Goal: Navigation & Orientation: Understand site structure

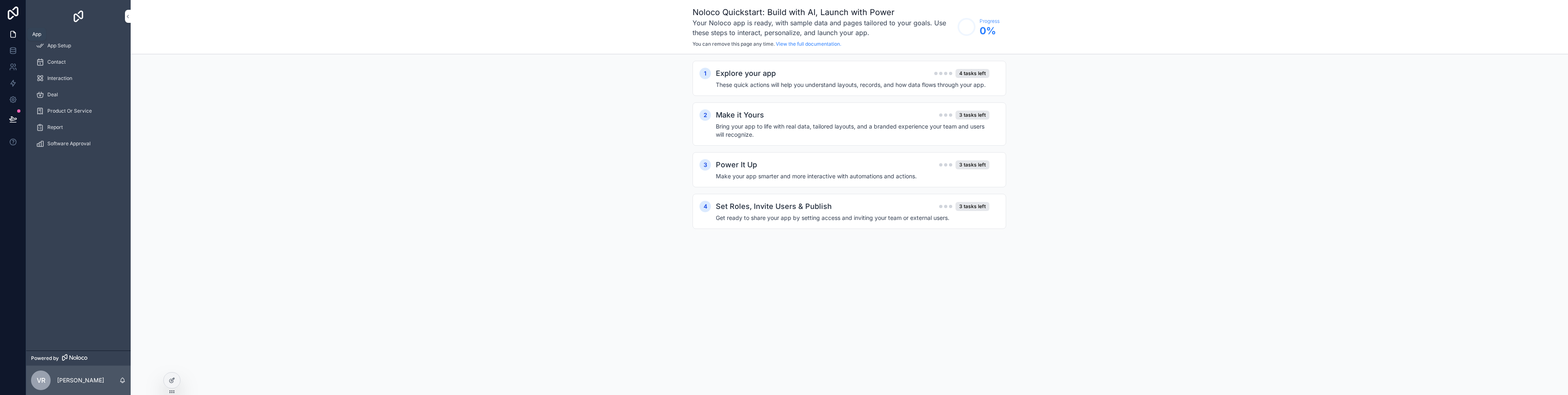
click at [18, 30] on link at bounding box center [12, 34] width 26 height 16
click at [78, 44] on div "App Setup" at bounding box center [78, 46] width 85 height 13
click at [893, 73] on div "Explore your app 4 tasks left" at bounding box center [853, 73] width 274 height 11
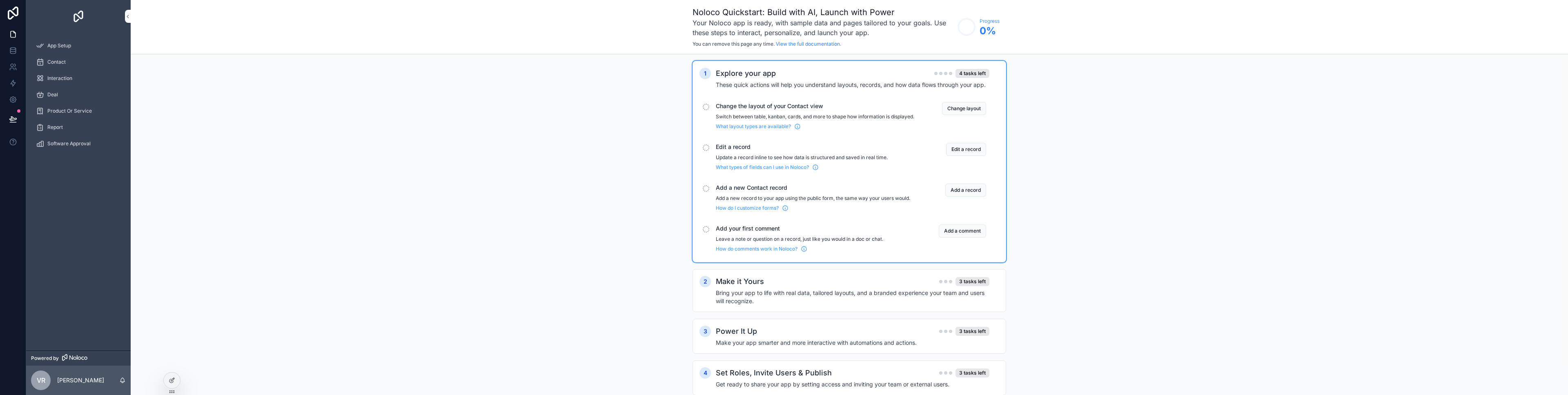
click at [893, 73] on div "Explore your app 4 tasks left" at bounding box center [853, 73] width 274 height 11
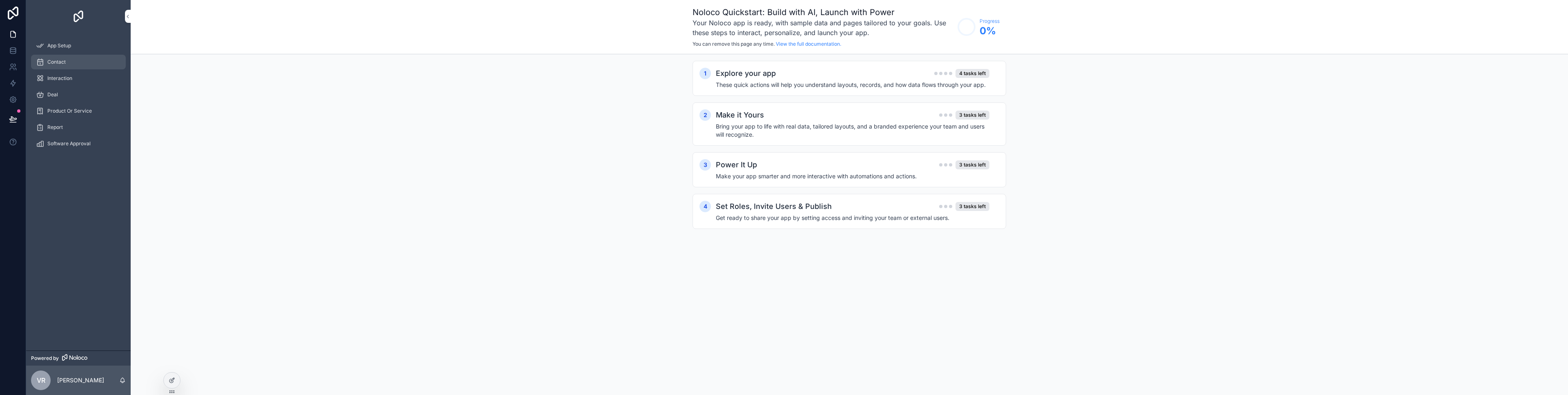
click at [46, 62] on div "Contact" at bounding box center [78, 62] width 85 height 13
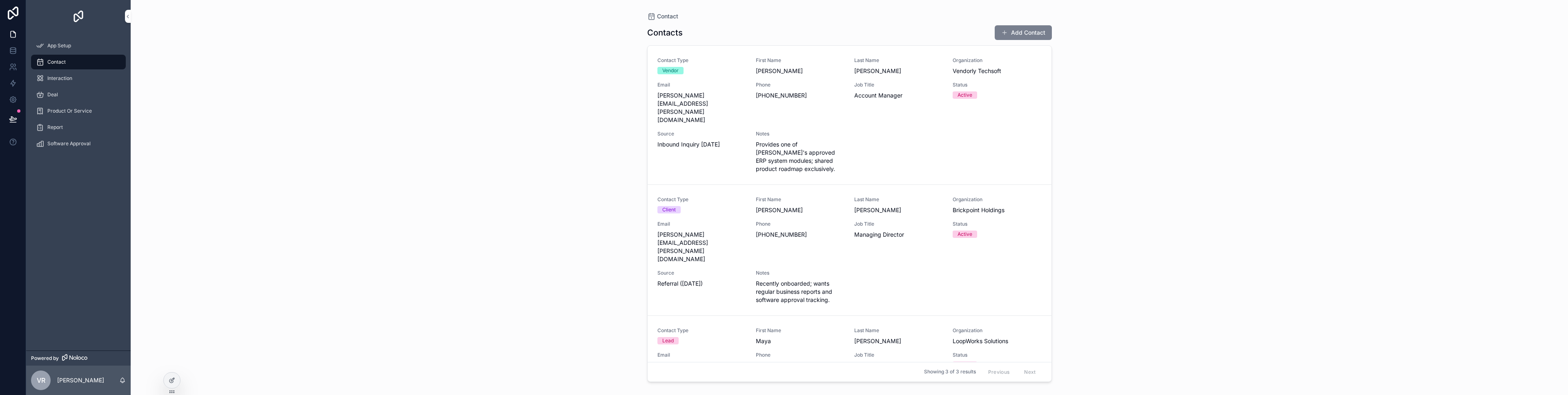
click at [1038, 36] on button "Add Contact" at bounding box center [1023, 32] width 57 height 14
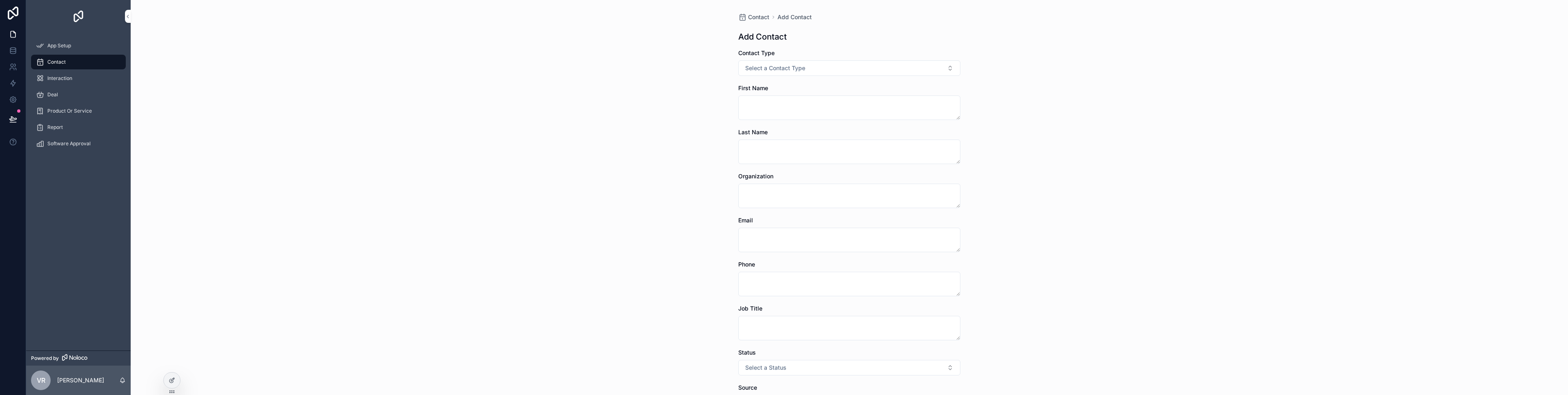
click at [871, 60] on div "Contact Type Select a Contact Type" at bounding box center [849, 63] width 222 height 27
click at [865, 66] on button "Select a Contact Type" at bounding box center [849, 68] width 222 height 15
click at [589, 71] on div "Contact Add Contact Add Contact Contact Type Select a Contact Type First Name L…" at bounding box center [850, 198] width 1438 height 395
click at [52, 79] on span "Interaction" at bounding box center [60, 78] width 25 height 7
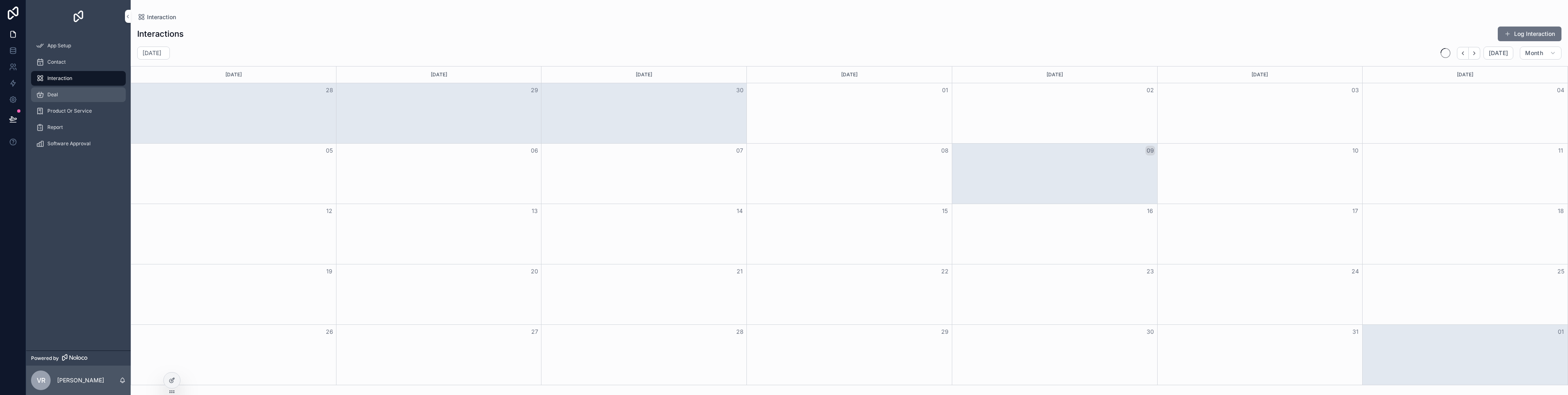
click at [62, 95] on div "Deal" at bounding box center [78, 95] width 85 height 13
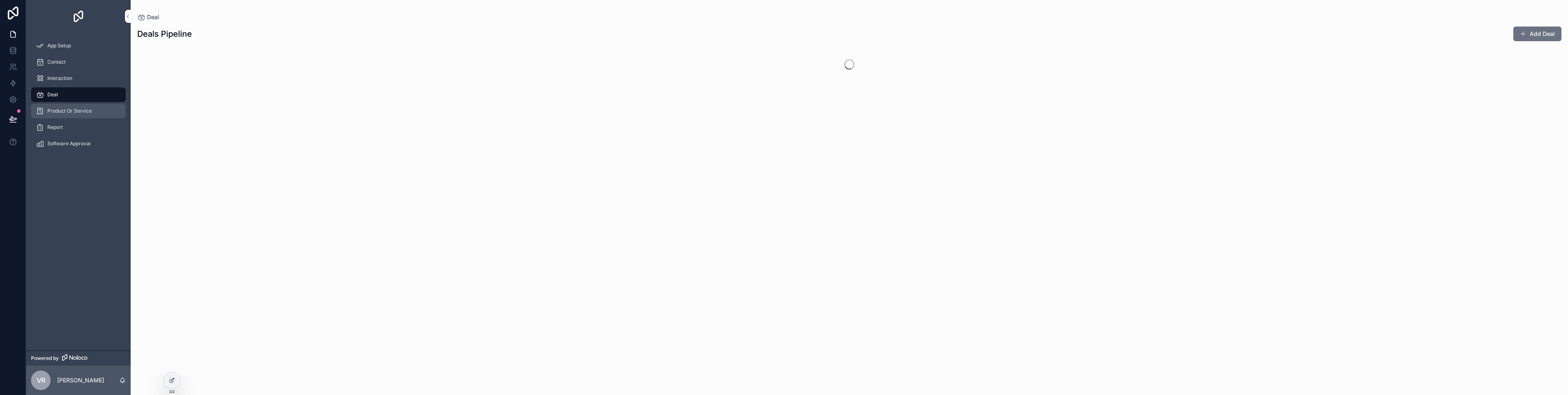
click at [61, 114] on span "Product Or Service" at bounding box center [69, 111] width 45 height 7
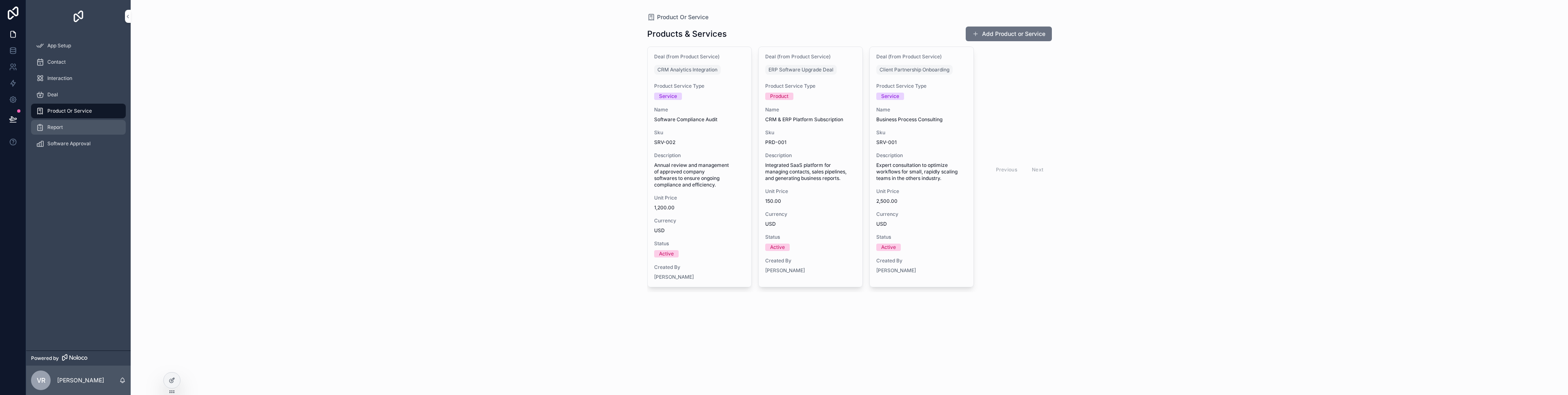
click at [63, 128] on div "Report" at bounding box center [78, 127] width 85 height 13
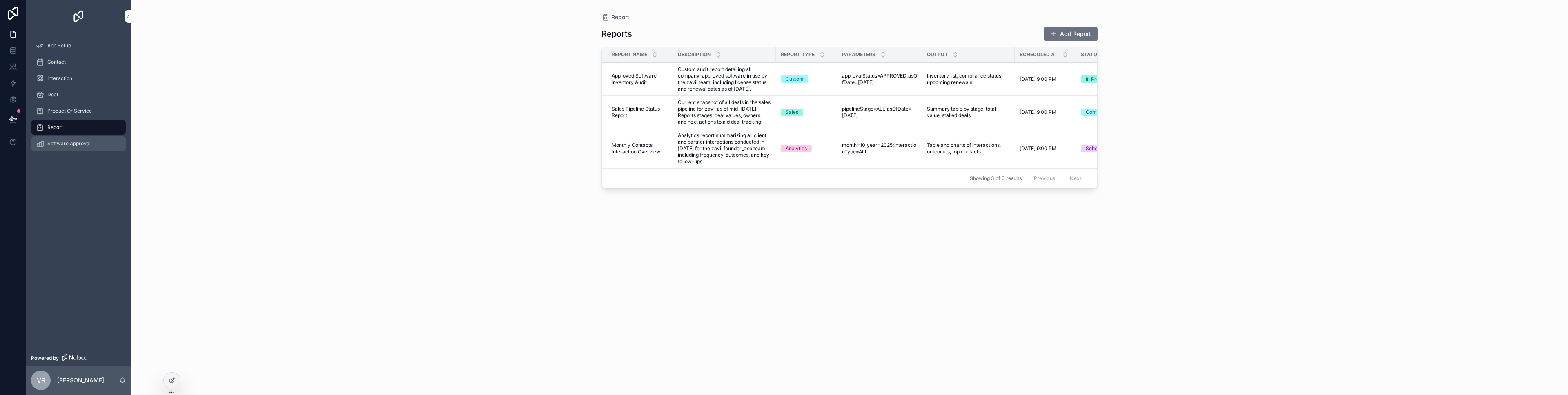
click at [63, 146] on span "Software Approval" at bounding box center [69, 143] width 44 height 7
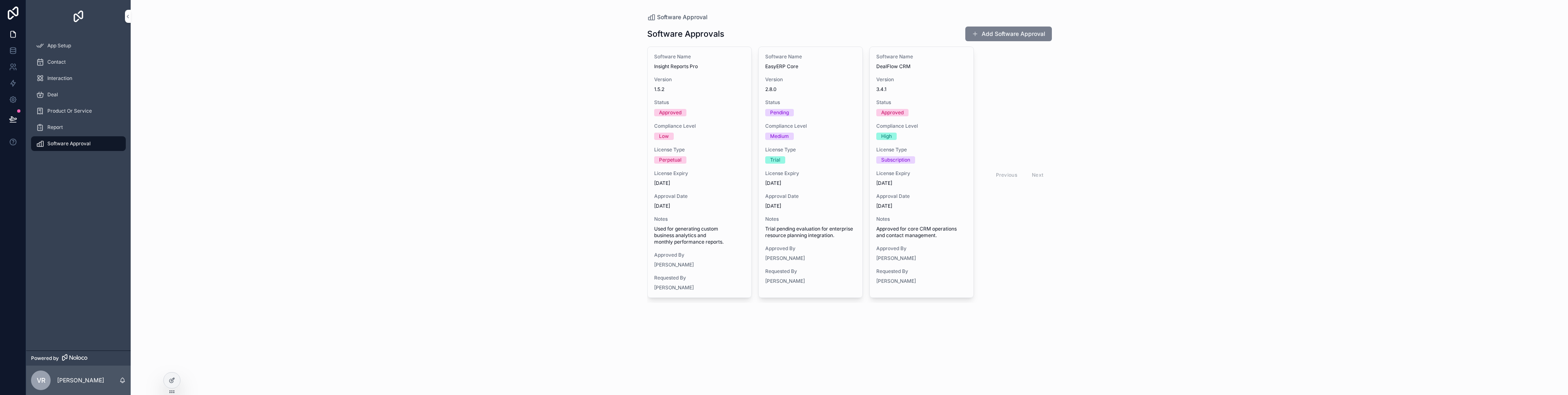
click at [1011, 41] on button "Add Software Approval" at bounding box center [1009, 33] width 86 height 14
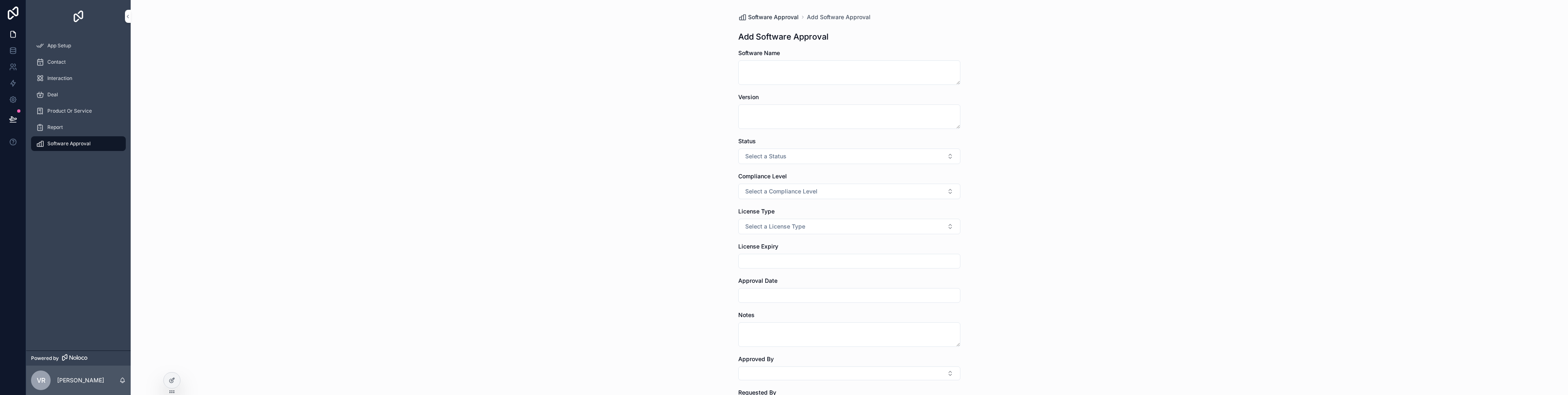
click at [777, 20] on span "Software Approval" at bounding box center [773, 17] width 50 height 9
